Goal: Transaction & Acquisition: Obtain resource

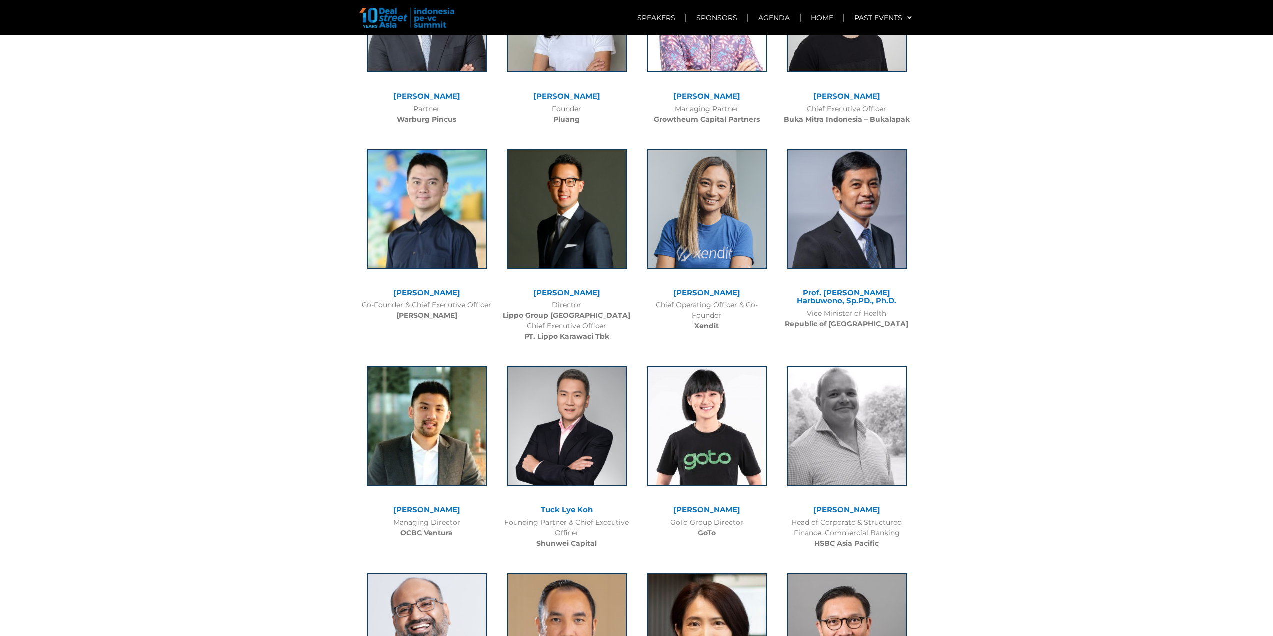
scroll to position [1787, 0]
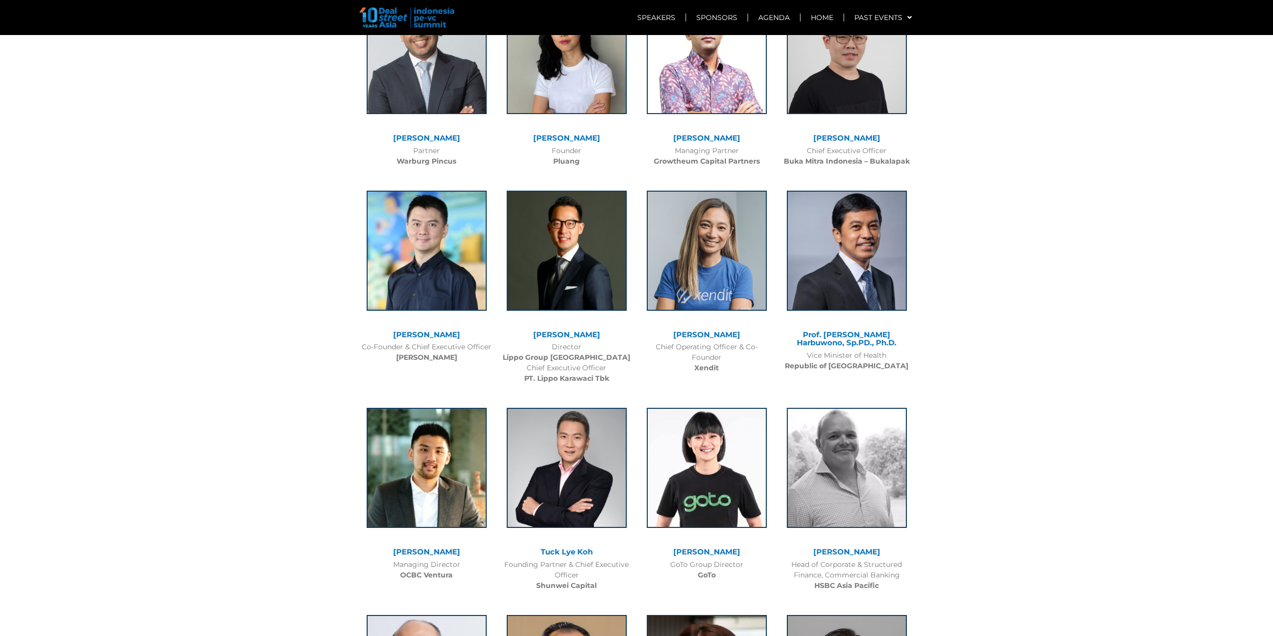
click at [1175, 454] on section "PAST SPEAKERS Pandu Sjahrir Chief Investment Officer [PERSON_NAME] [PERSON_NAME]" at bounding box center [636, 124] width 1273 height 1927
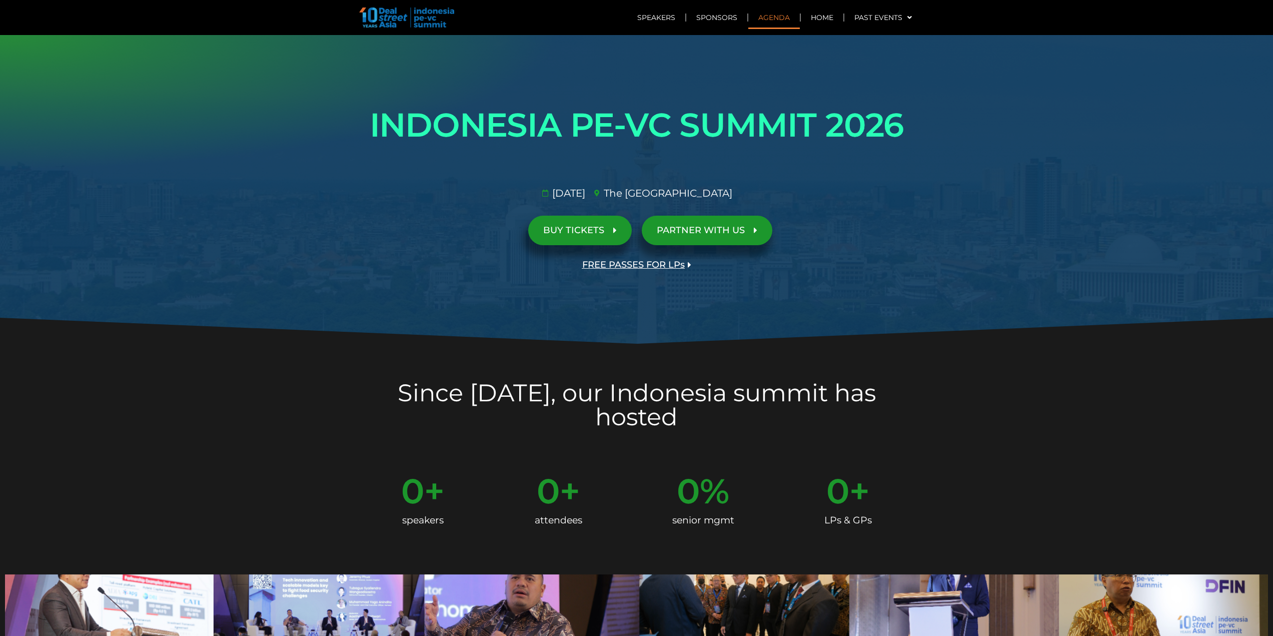
scroll to position [0, 0]
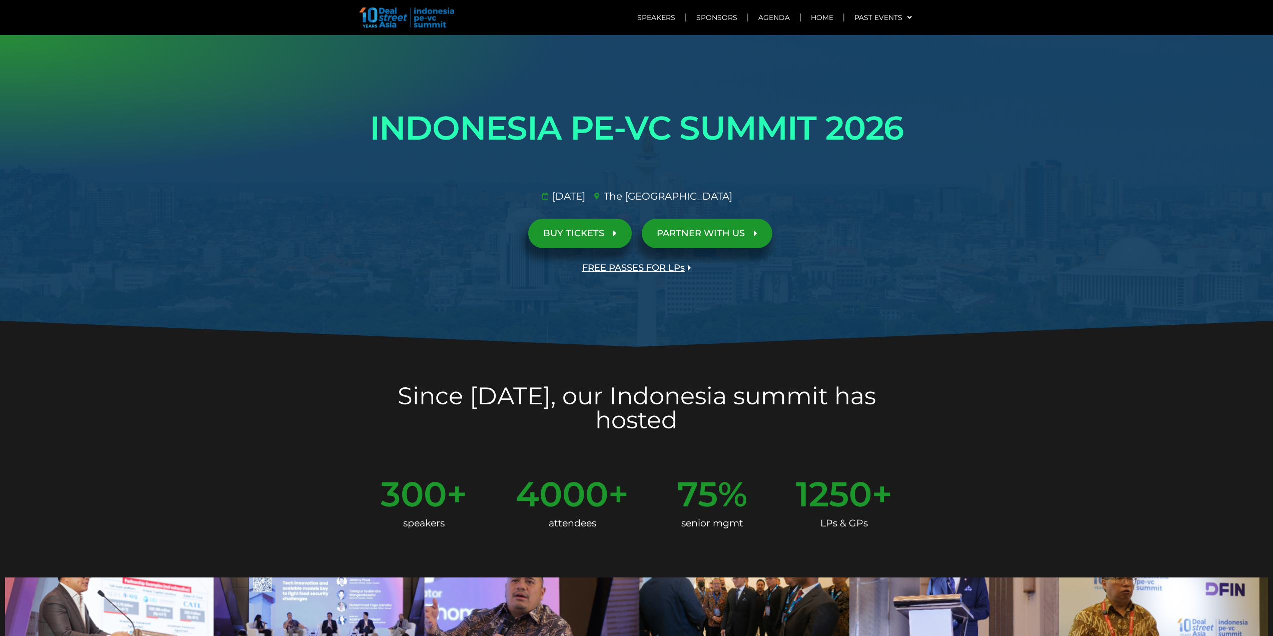
click at [588, 245] on link "BUY TICKETS" at bounding box center [580, 234] width 104 height 30
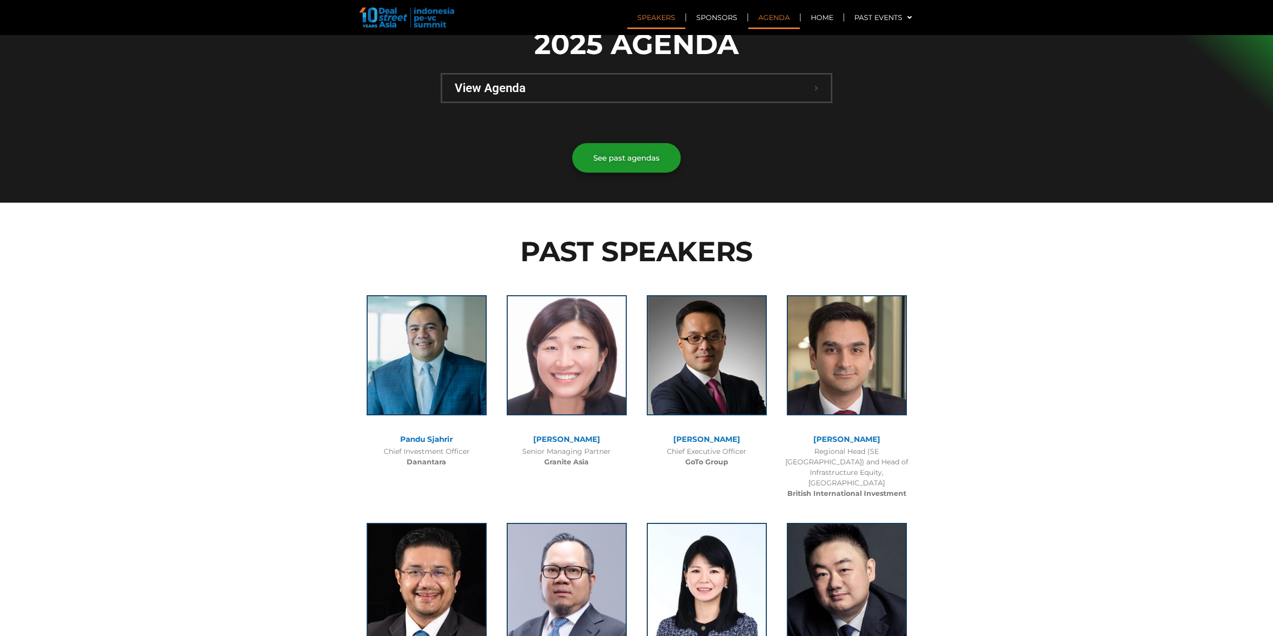
scroll to position [650, 0]
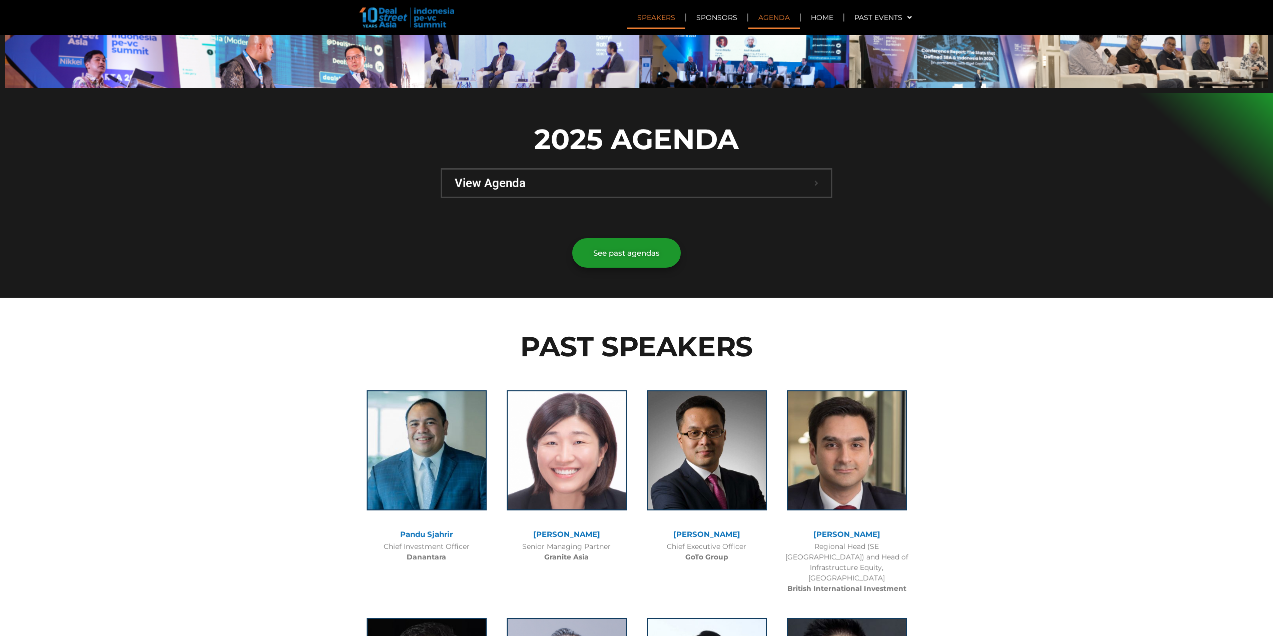
click at [616, 177] on span "View Agenda" at bounding box center [635, 183] width 360 height 12
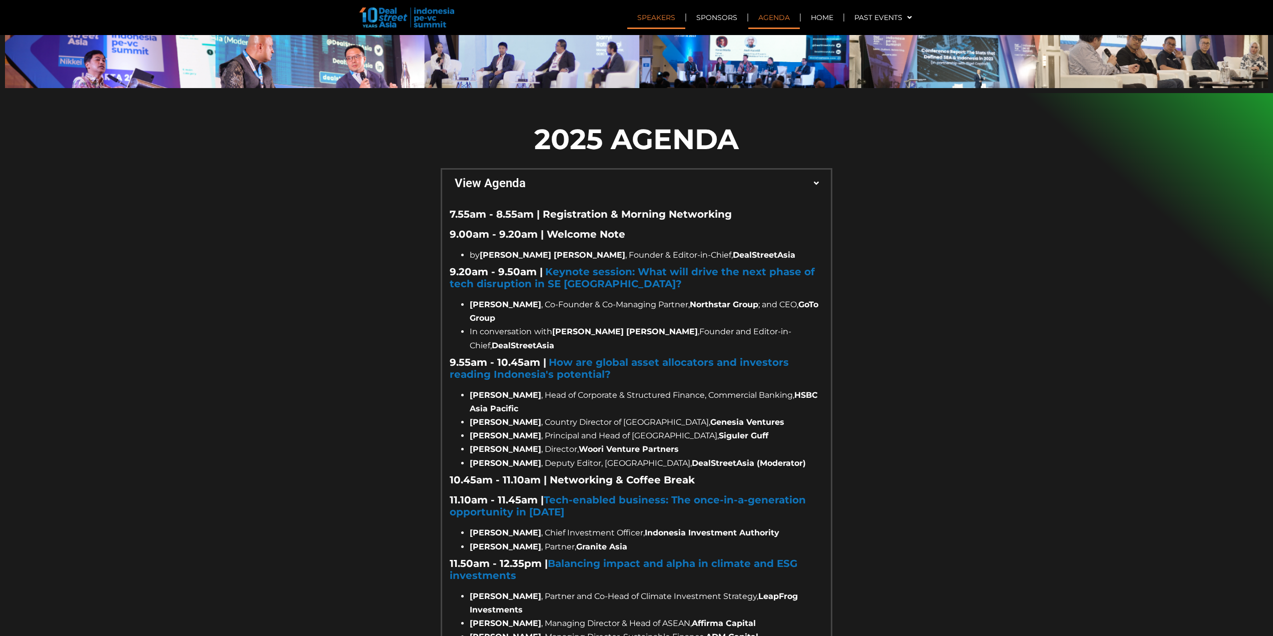
click at [616, 177] on span "View Agenda" at bounding box center [635, 183] width 360 height 12
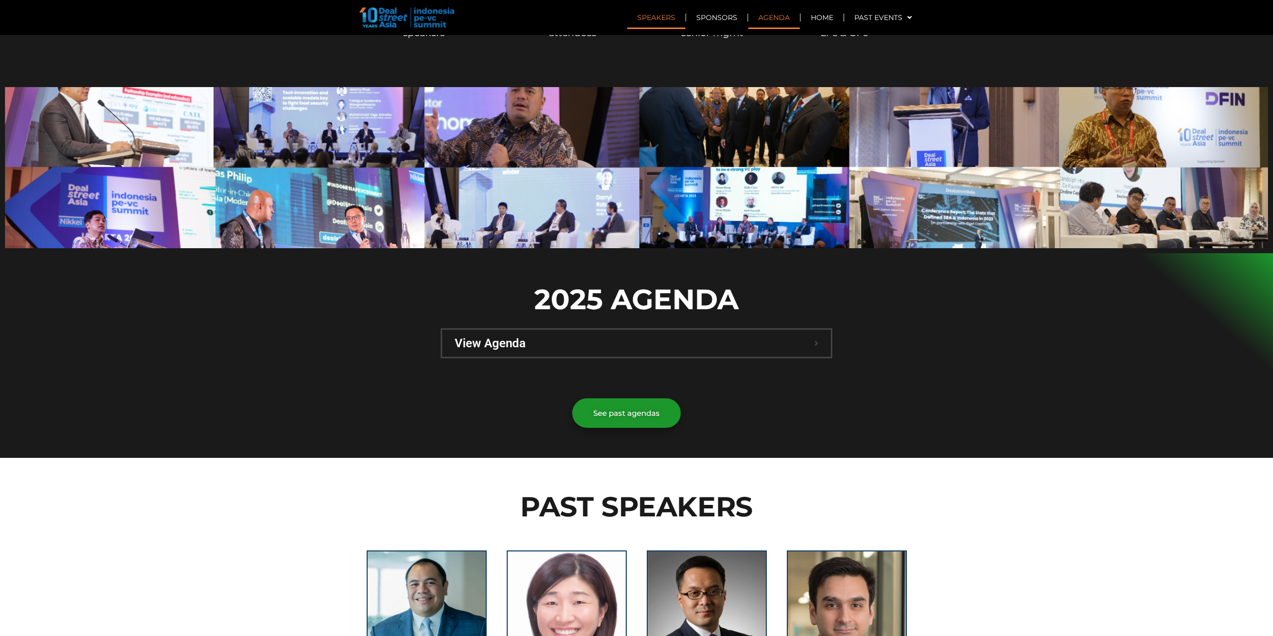
scroll to position [0, 0]
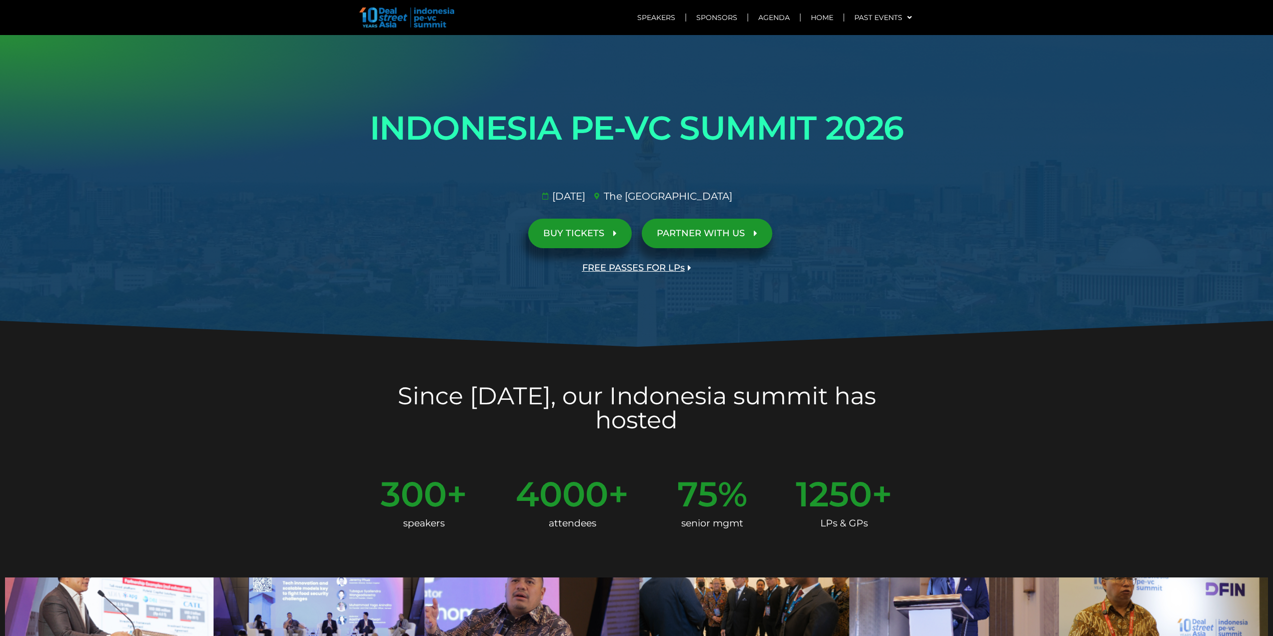
click at [439, 20] on img at bounding box center [406, 18] width 95 height 20
click at [793, 19] on link "Agenda" at bounding box center [774, 17] width 52 height 23
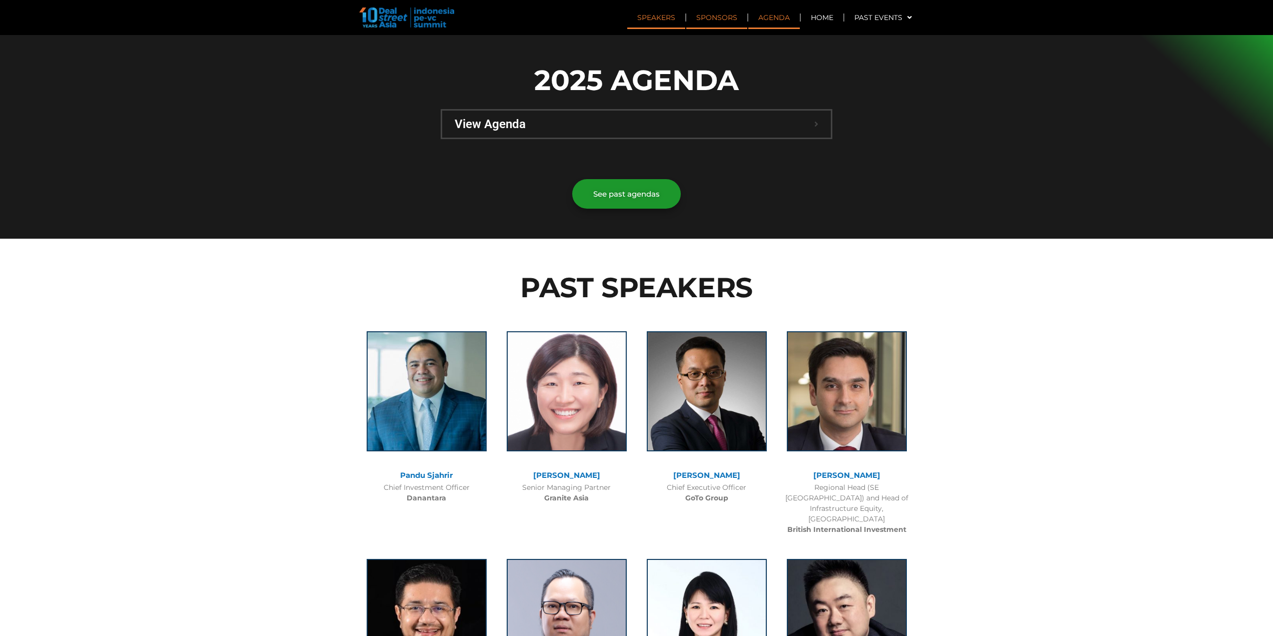
click at [729, 14] on link "Sponsors" at bounding box center [716, 17] width 61 height 23
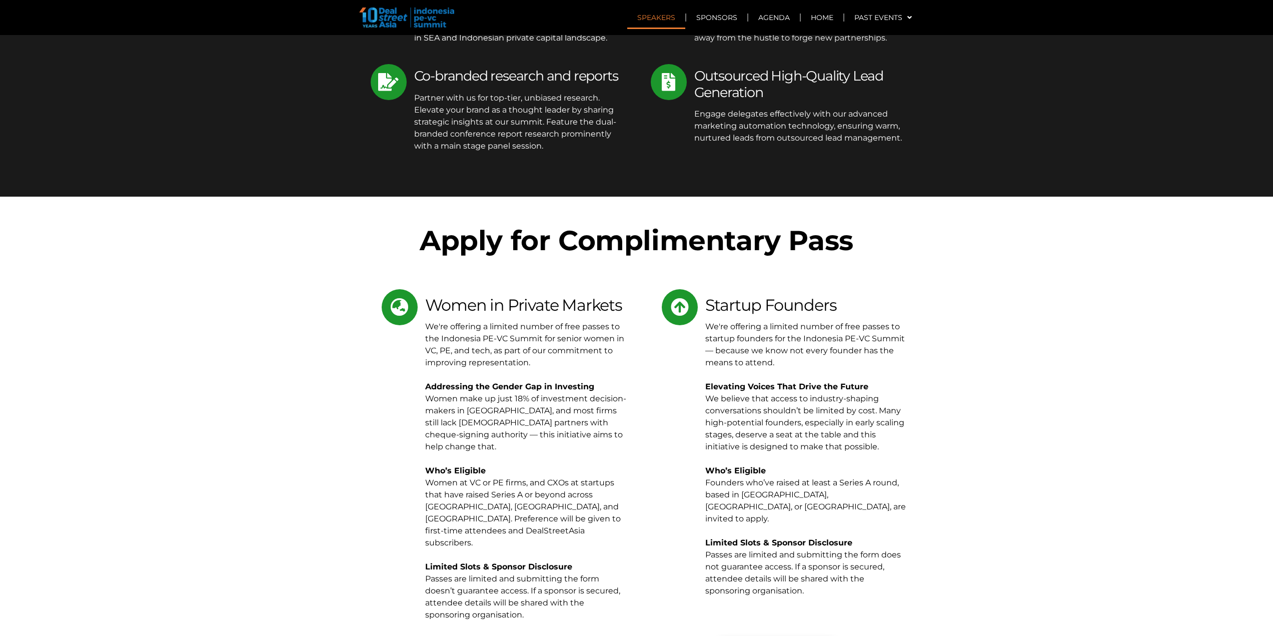
scroll to position [6089, 0]
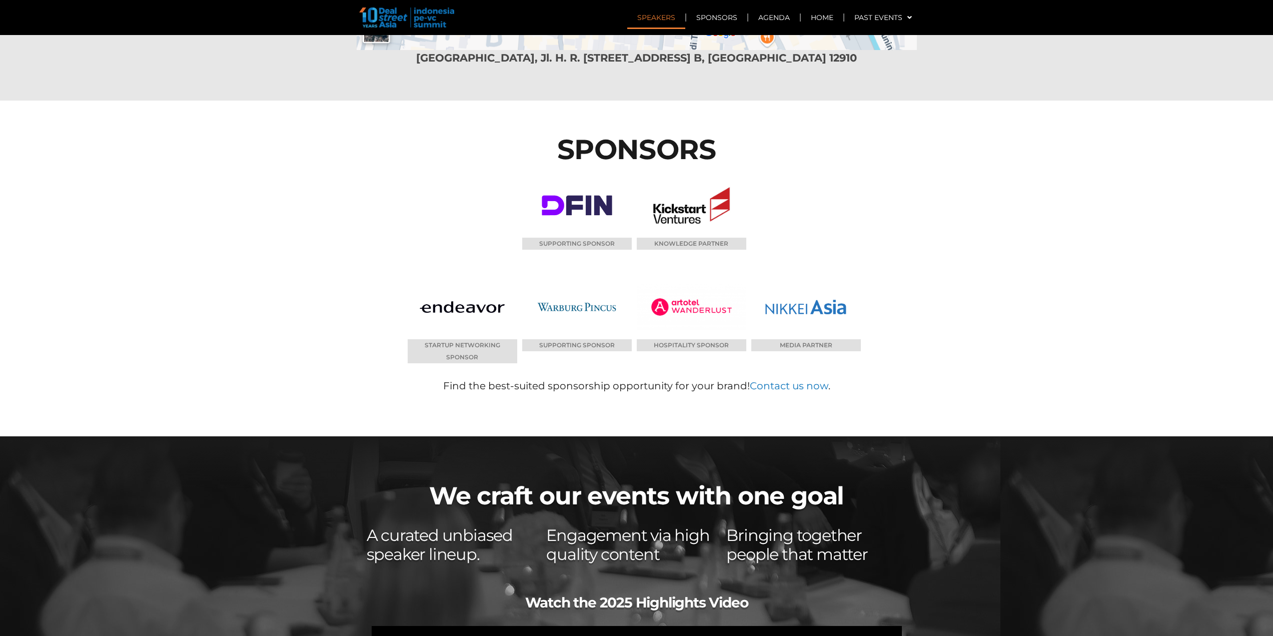
click at [679, 16] on link "Speakers" at bounding box center [656, 17] width 58 height 23
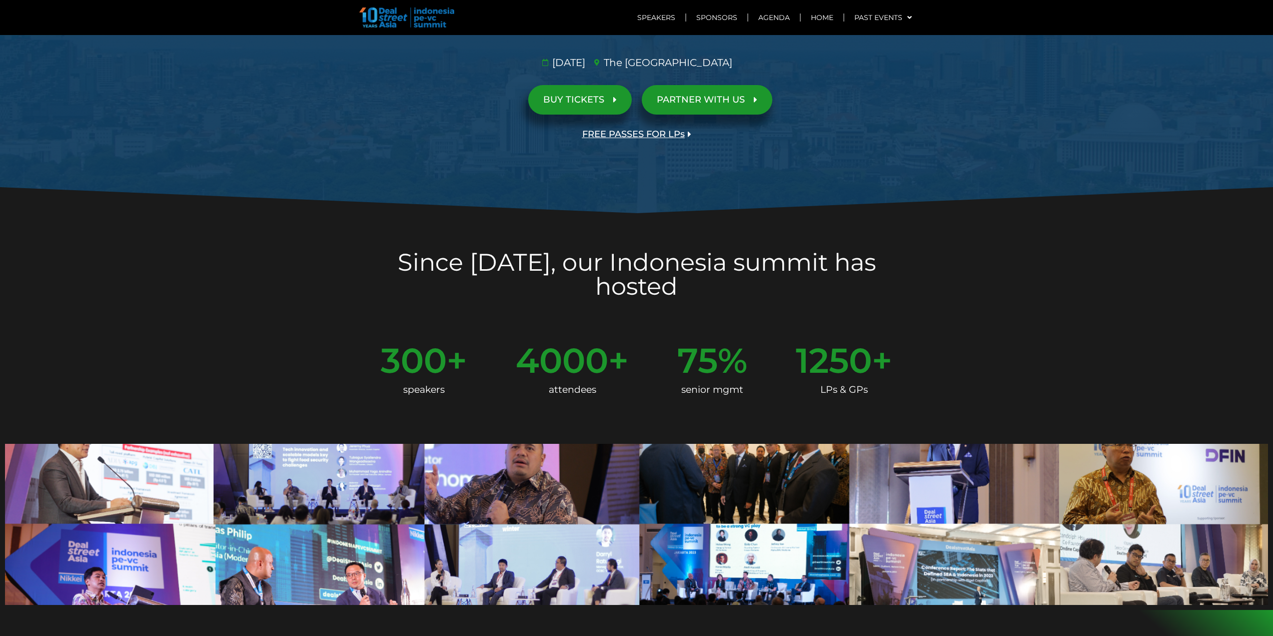
scroll to position [0, 0]
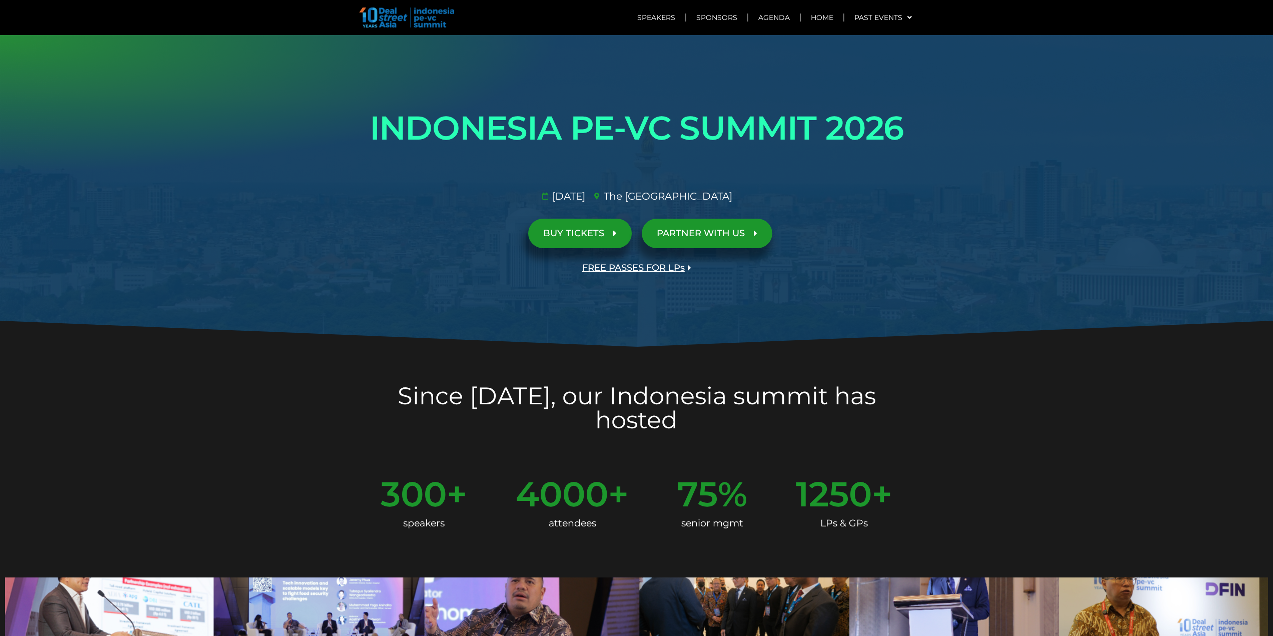
click at [399, 10] on img at bounding box center [406, 18] width 95 height 20
click at [385, 16] on img at bounding box center [406, 18] width 95 height 20
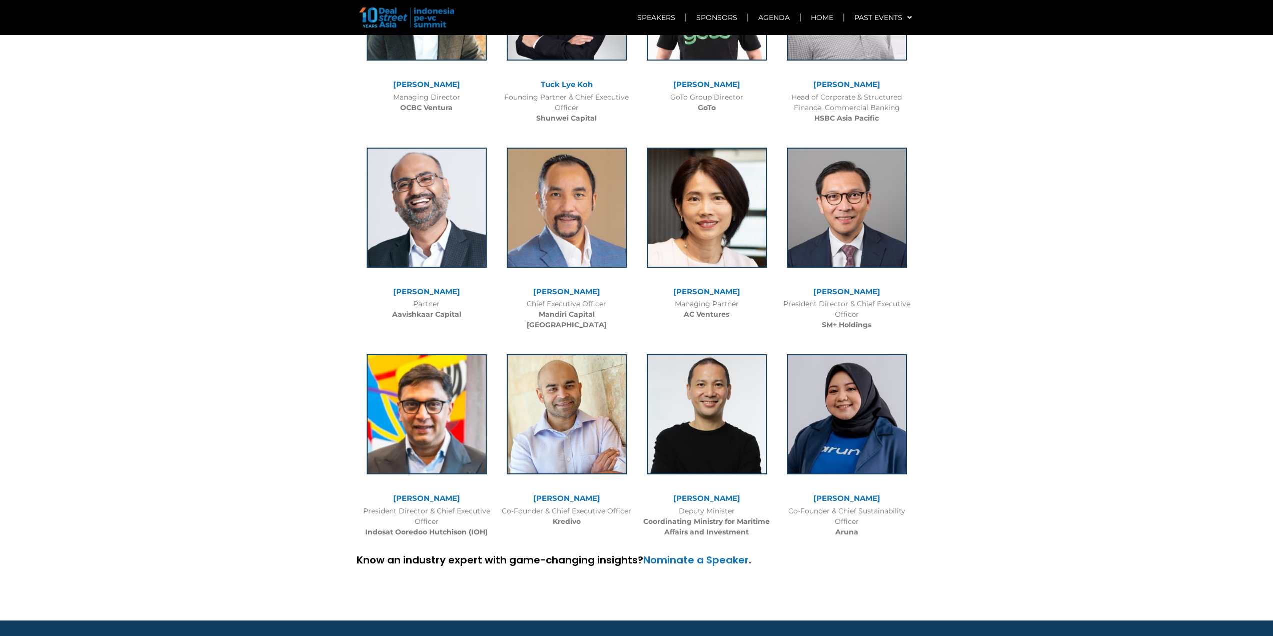
scroll to position [2787, 0]
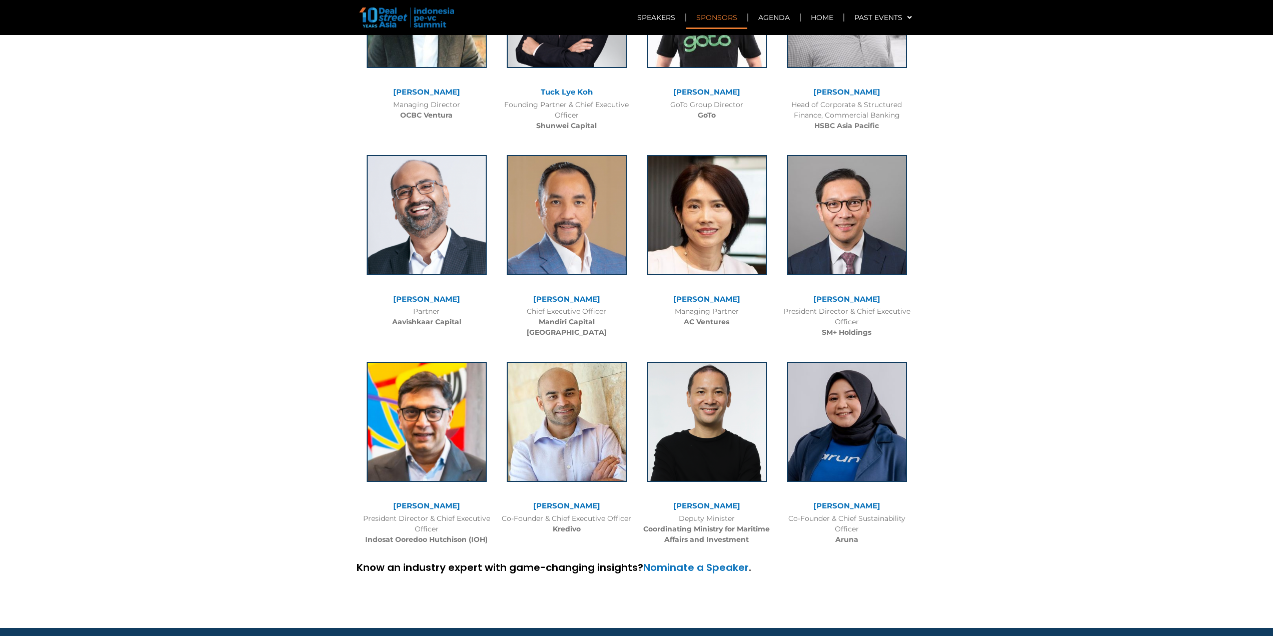
click at [713, 17] on link "Sponsors" at bounding box center [716, 17] width 61 height 23
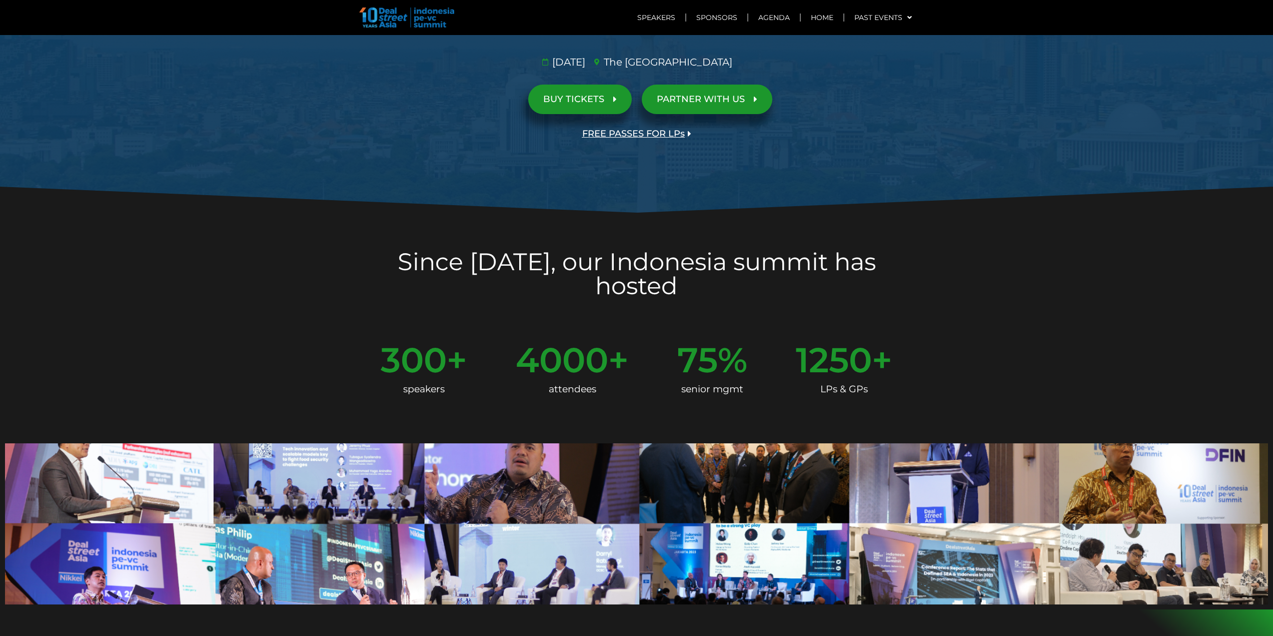
scroll to position [0, 0]
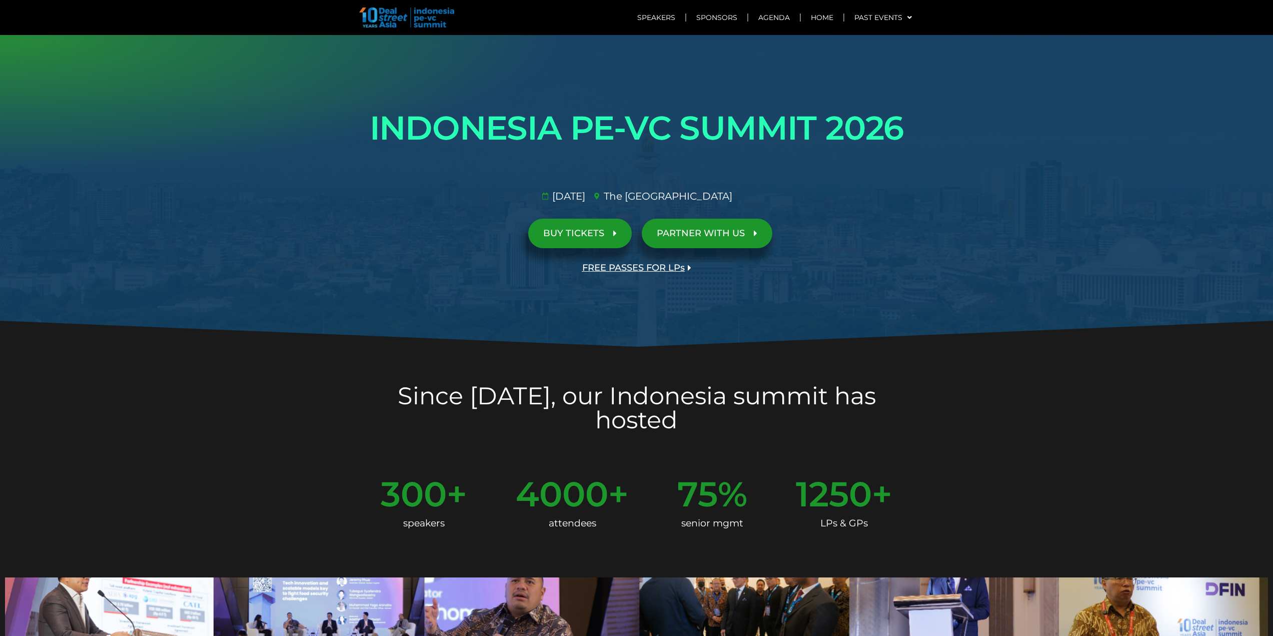
click at [574, 229] on span "BUY TICKETS" at bounding box center [573, 234] width 61 height 10
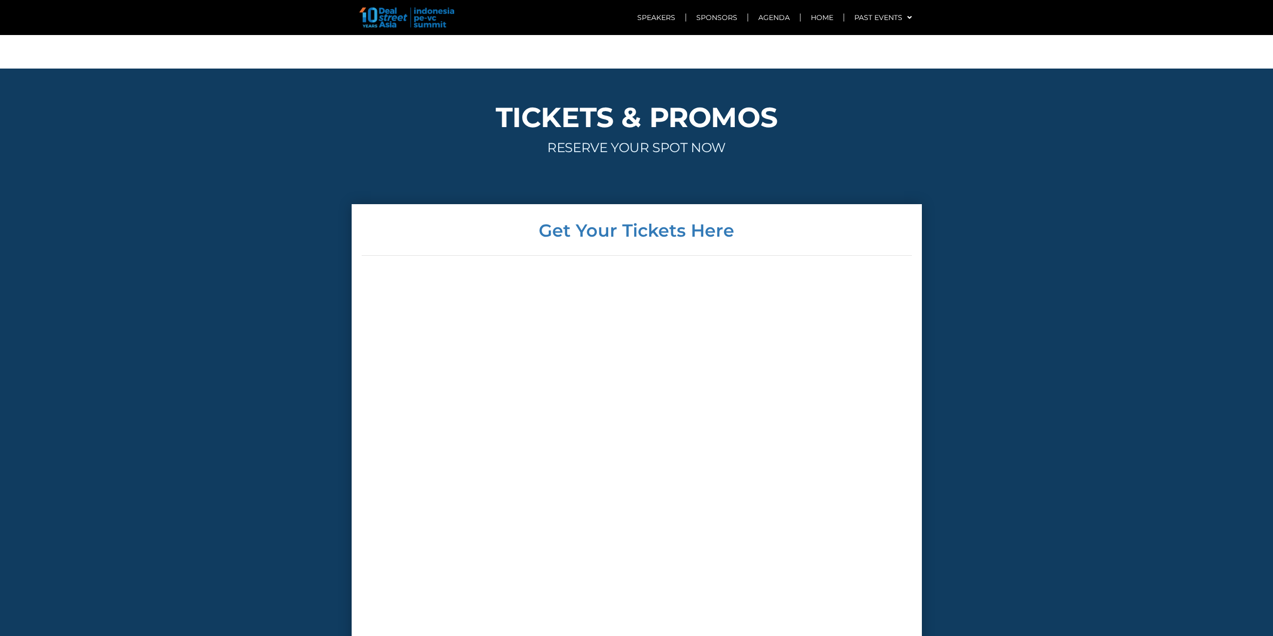
scroll to position [3252, 0]
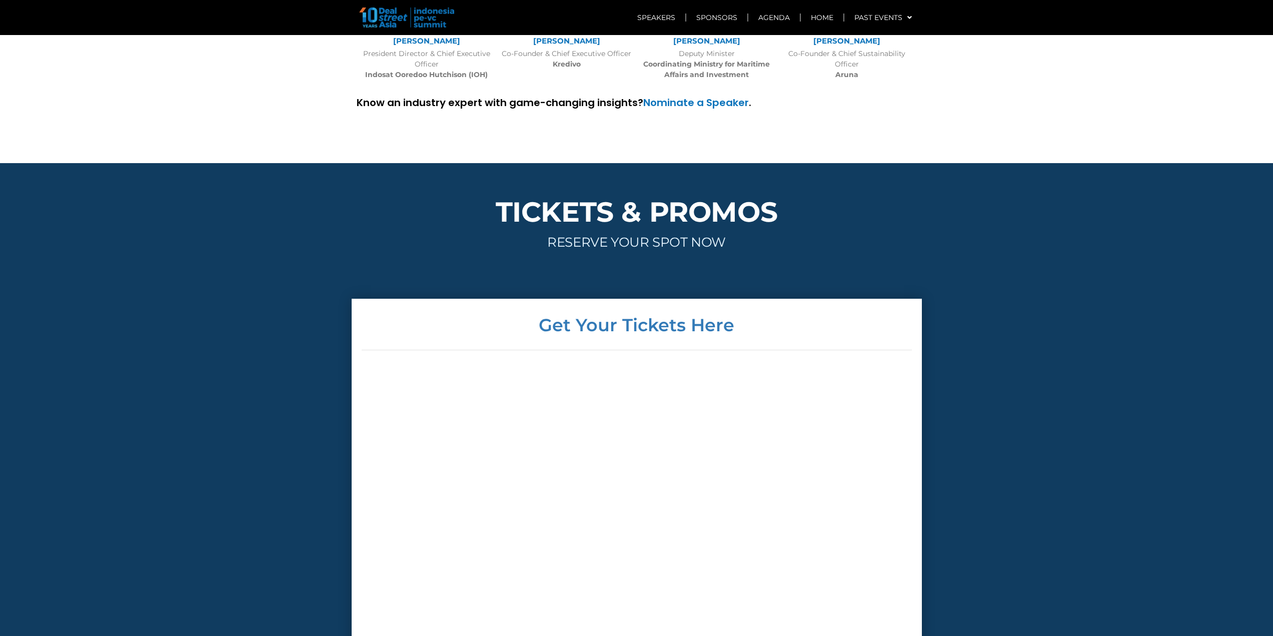
click at [380, 21] on img at bounding box center [406, 18] width 95 height 20
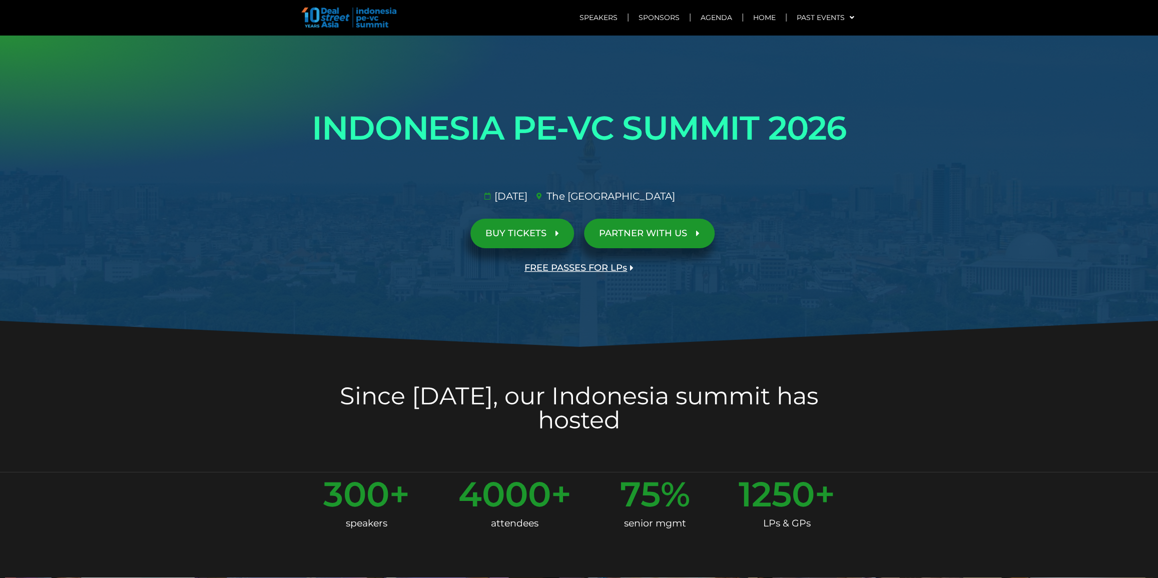
click at [680, 239] on link "PARTNER WITH US" at bounding box center [649, 234] width 131 height 30
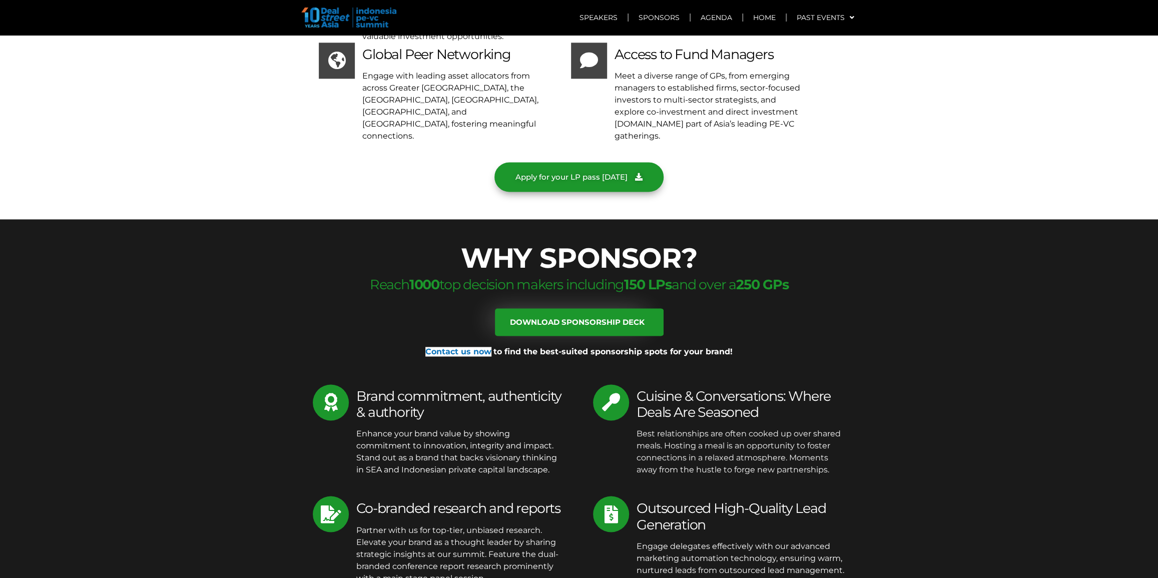
scroll to position [4398, 0]
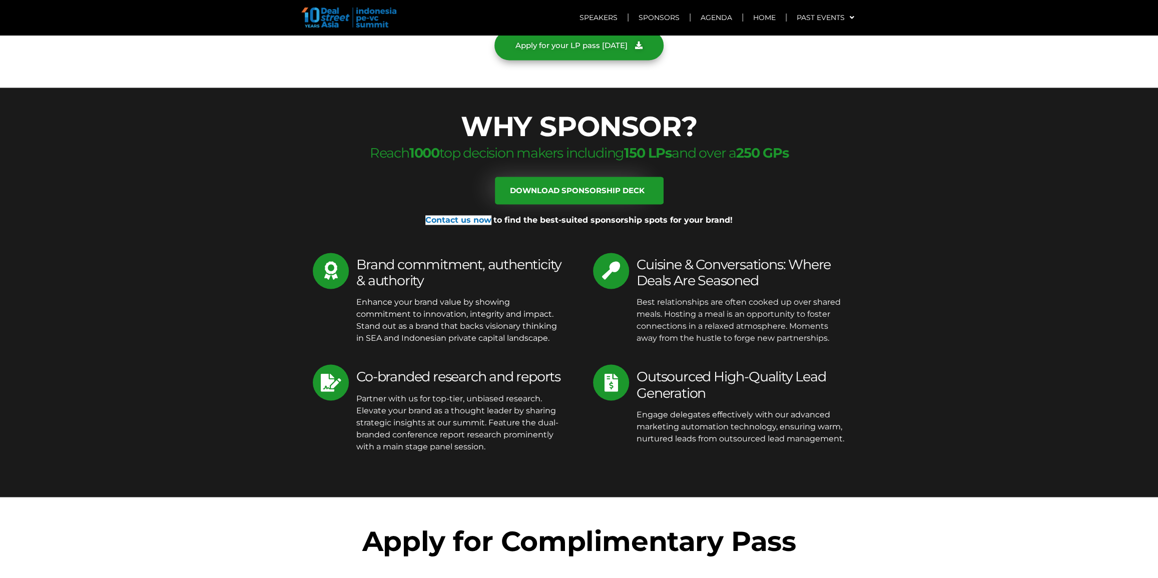
click at [606, 204] on div at bounding box center [579, 209] width 560 height 10
click at [607, 177] on link "Download sponsorship deck" at bounding box center [579, 191] width 169 height 28
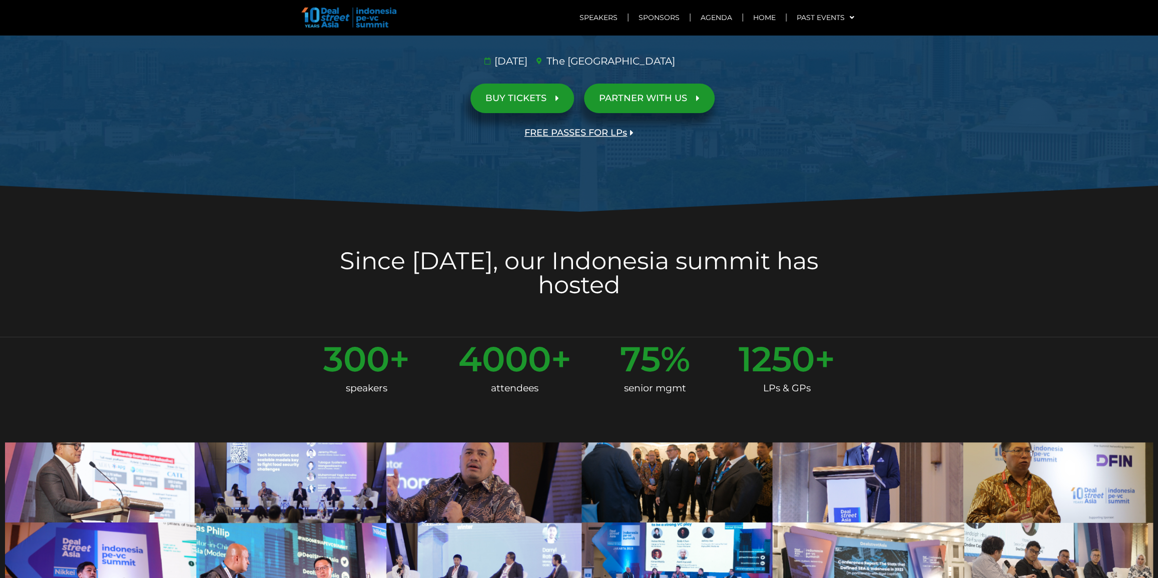
scroll to position [0, 0]
